Goal: Find specific page/section: Find specific page/section

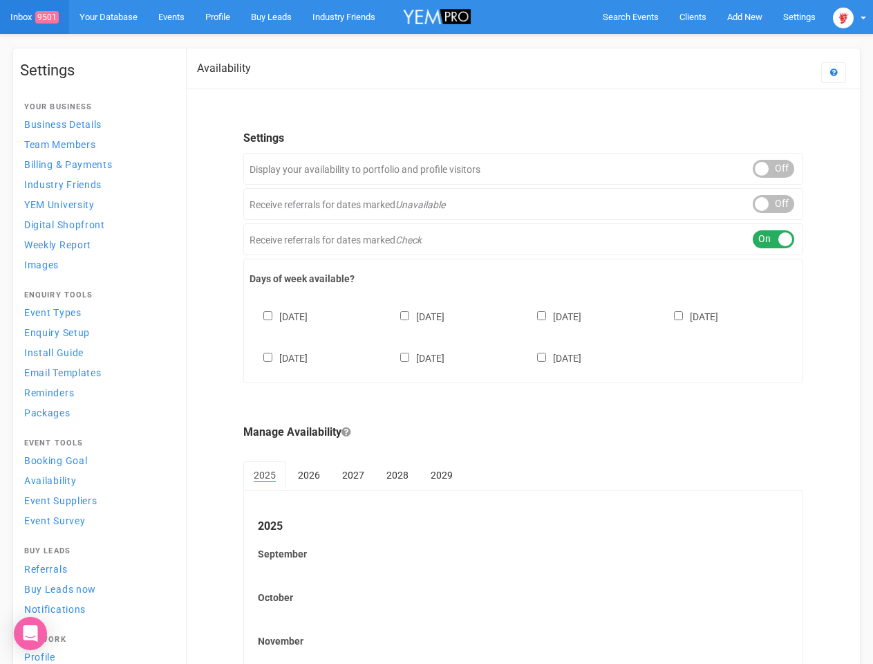
click at [436, 332] on div "[DATE] [DATE] [DATE] [DATE] [DATE] [DATE] [DATE]" at bounding box center [524, 330] width 548 height 83
click at [631, 17] on span "Search Events" at bounding box center [631, 17] width 56 height 10
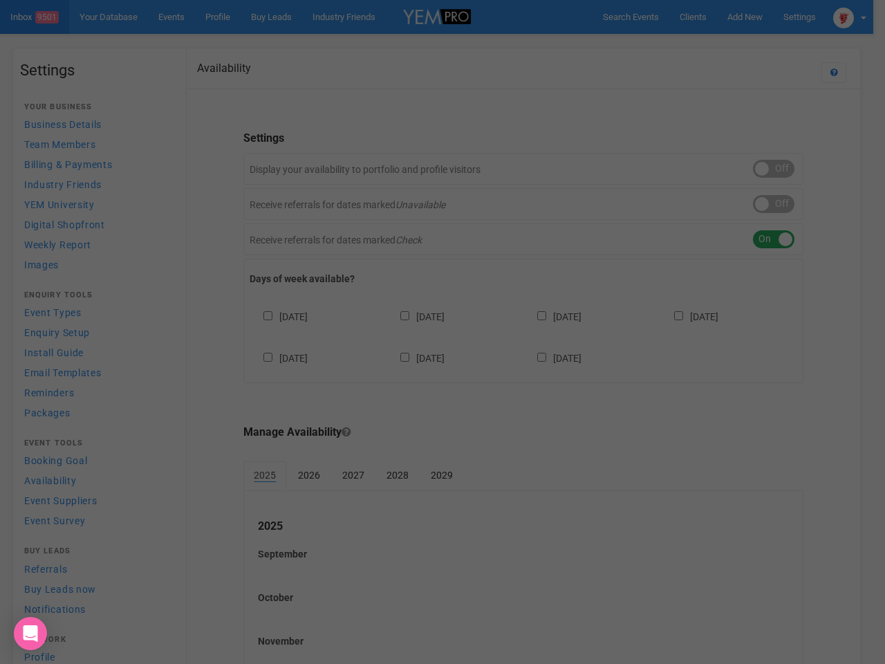
click at [745, 17] on div at bounding box center [442, 332] width 885 height 664
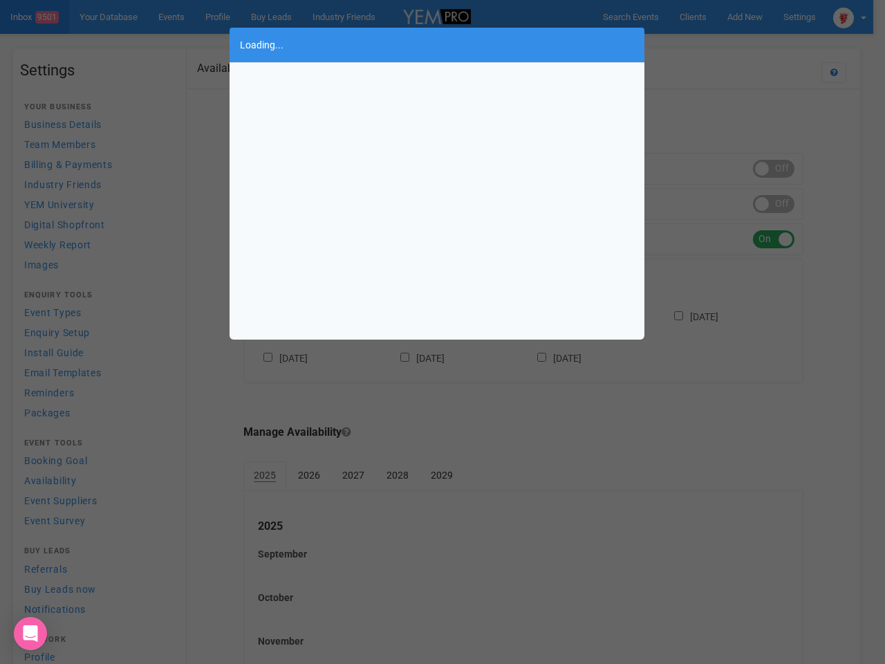
click at [713, 44] on div "Loading..." at bounding box center [442, 332] width 885 height 664
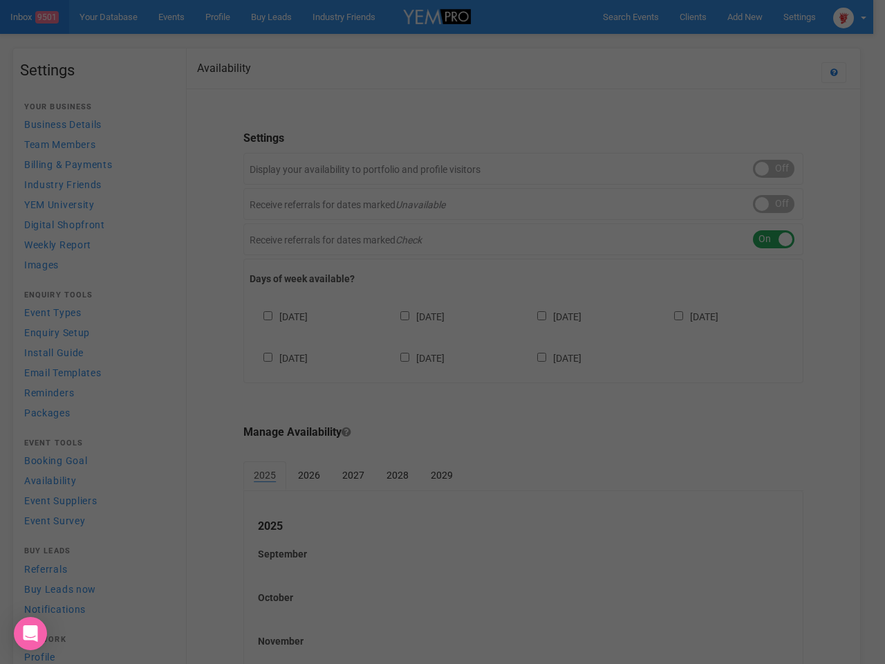
click at [850, 17] on div "Loading..." at bounding box center [442, 332] width 885 height 664
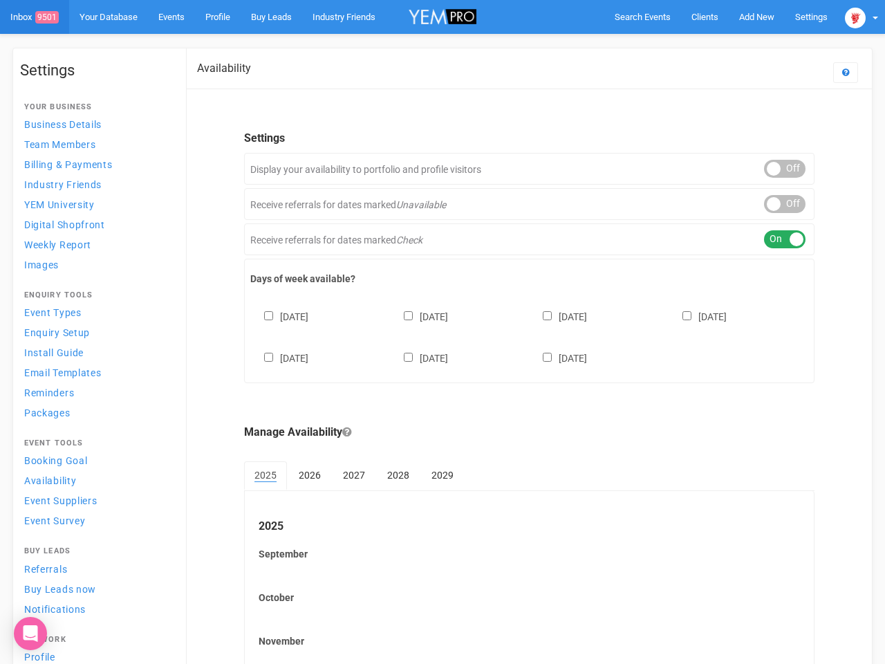
click at [774, 169] on div "ON OFF" at bounding box center [784, 169] width 41 height 18
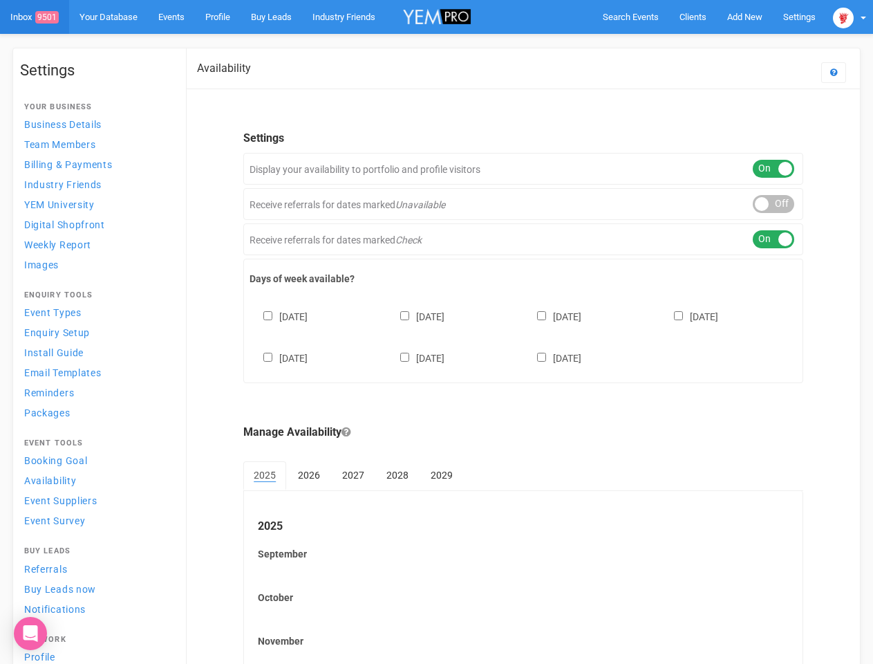
click at [774, 204] on div "ON OFF" at bounding box center [773, 204] width 41 height 18
click at [774, 239] on div "ON OFF" at bounding box center [773, 239] width 41 height 18
click at [524, 335] on div "[DATE] [DATE] [DATE] [DATE] [DATE] [DATE] [DATE]" at bounding box center [524, 330] width 548 height 83
